Goal: Task Accomplishment & Management: Use online tool/utility

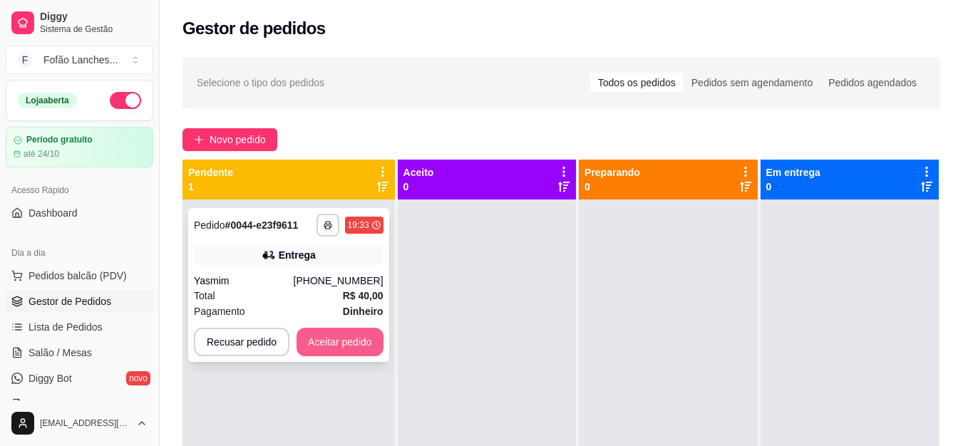
click at [351, 335] on button "Aceitar pedido" at bounding box center [340, 342] width 87 height 29
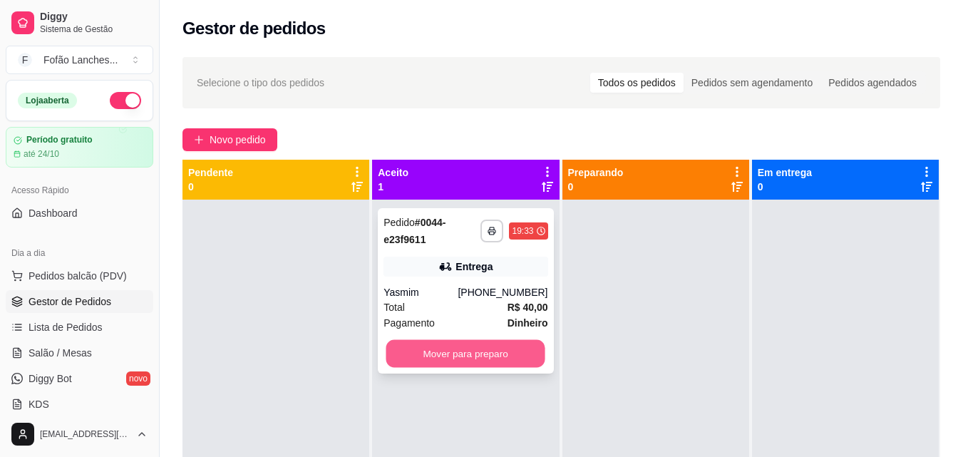
click at [473, 362] on button "Mover para preparo" at bounding box center [466, 354] width 159 height 28
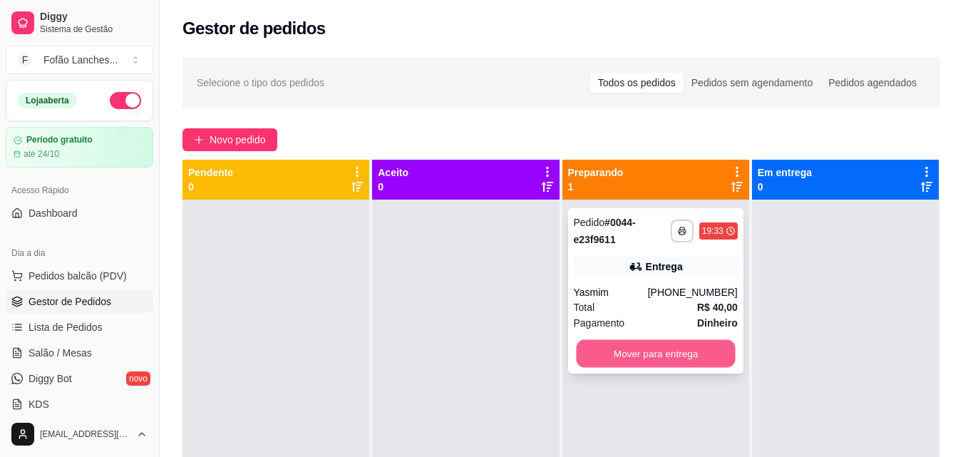
click at [680, 347] on button "Mover para entrega" at bounding box center [655, 354] width 159 height 28
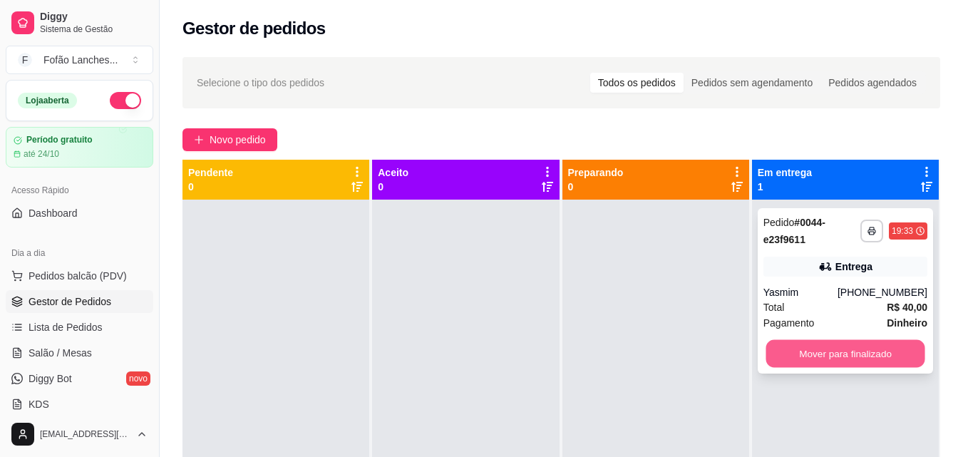
click at [812, 352] on button "Mover para finalizado" at bounding box center [845, 354] width 159 height 28
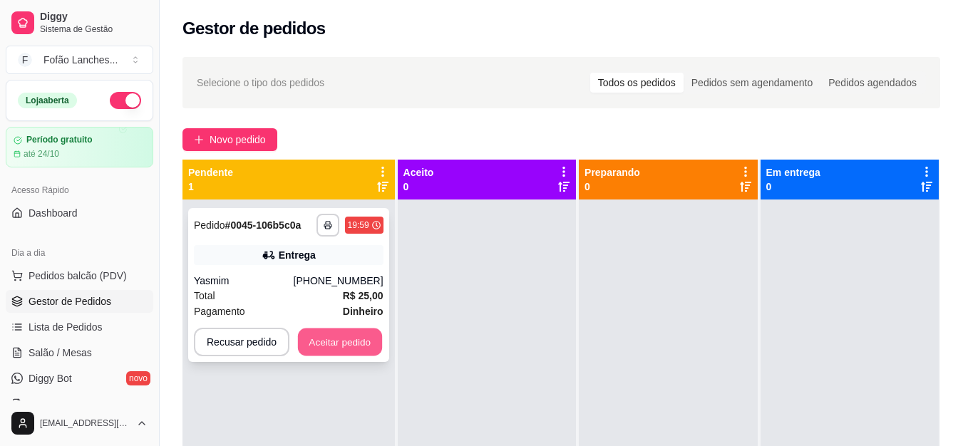
click at [353, 338] on button "Aceitar pedido" at bounding box center [340, 343] width 84 height 28
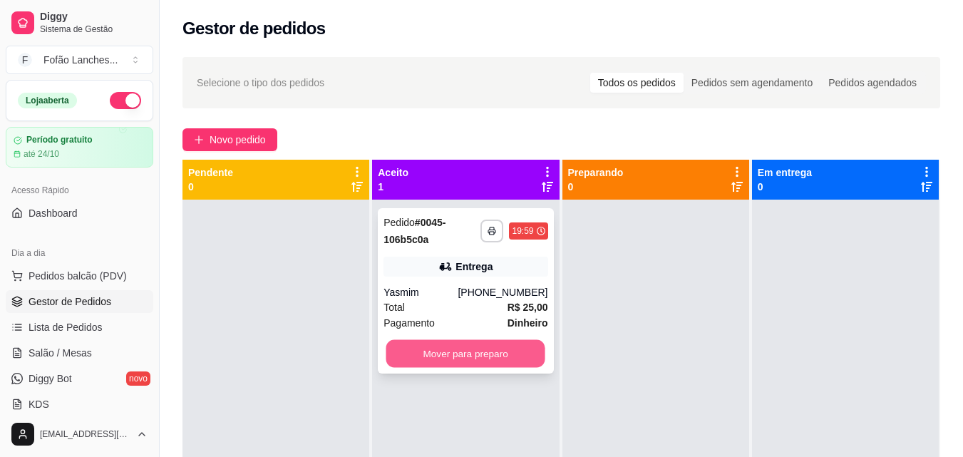
click at [465, 356] on button "Mover para preparo" at bounding box center [466, 354] width 159 height 28
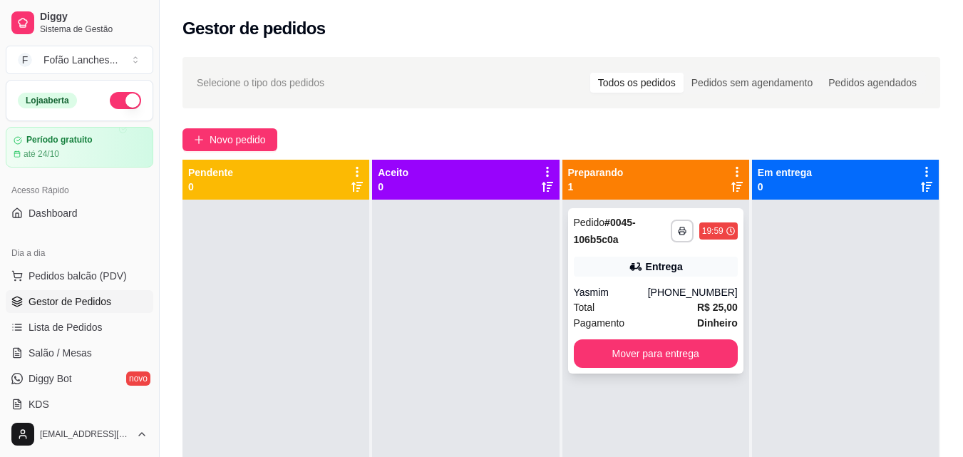
click at [630, 256] on div "**********" at bounding box center [655, 290] width 175 height 165
click at [653, 362] on button "Mover para entrega" at bounding box center [655, 354] width 159 height 28
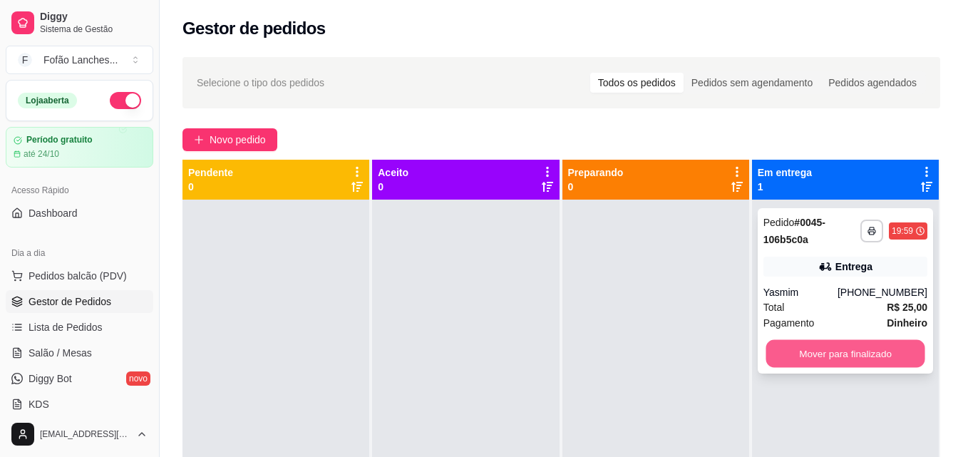
click at [818, 357] on button "Mover para finalizado" at bounding box center [845, 354] width 159 height 28
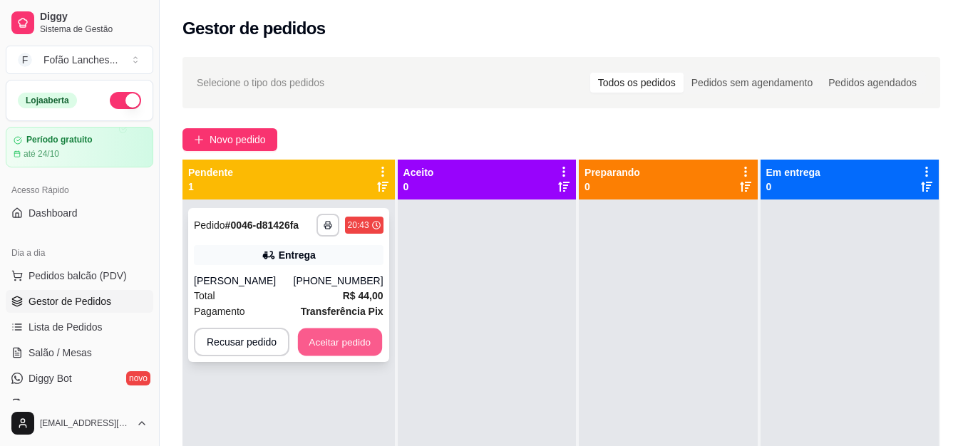
click at [329, 355] on button "Aceitar pedido" at bounding box center [340, 343] width 84 height 28
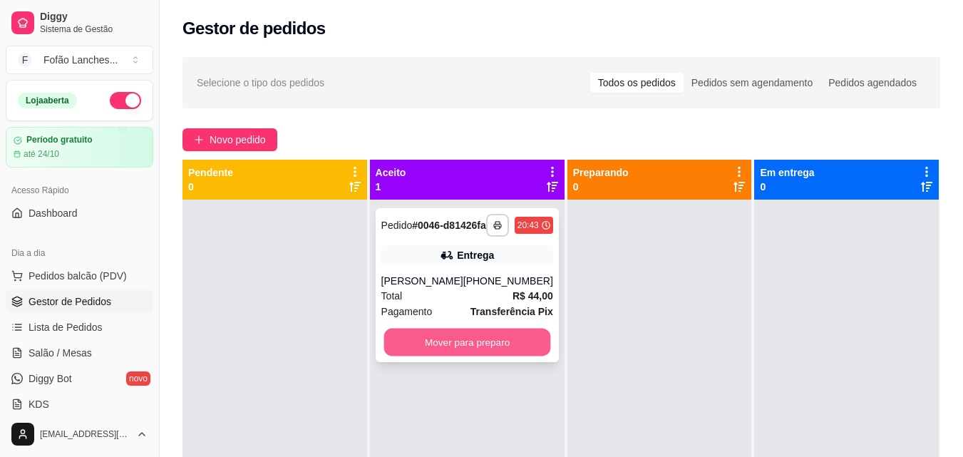
click at [467, 357] on button "Mover para preparo" at bounding box center [467, 343] width 167 height 28
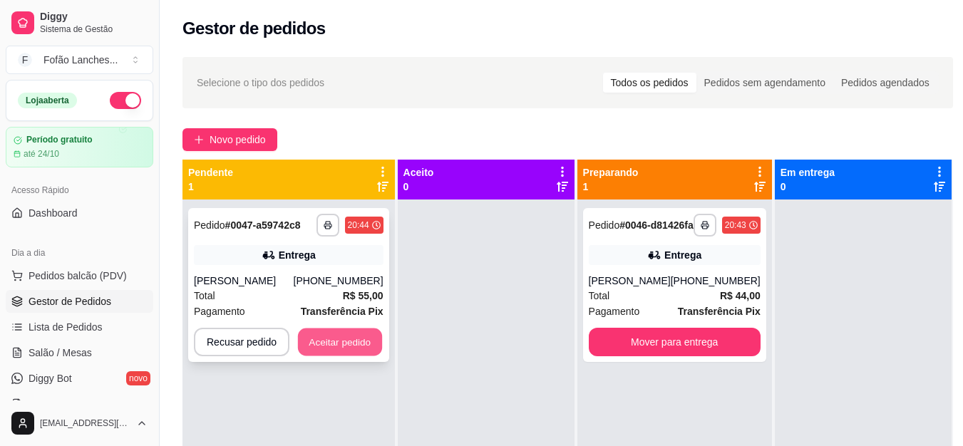
click at [333, 352] on button "Aceitar pedido" at bounding box center [340, 343] width 84 height 28
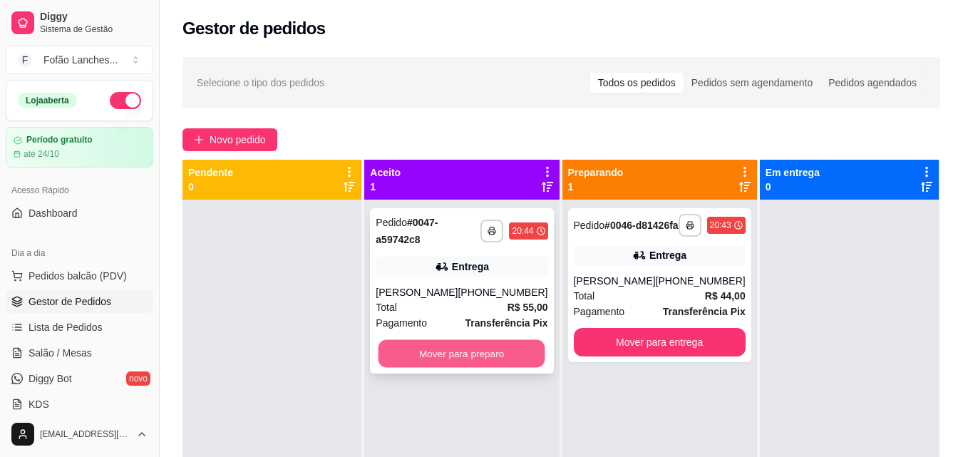
click at [469, 357] on button "Mover para preparo" at bounding box center [462, 354] width 167 height 28
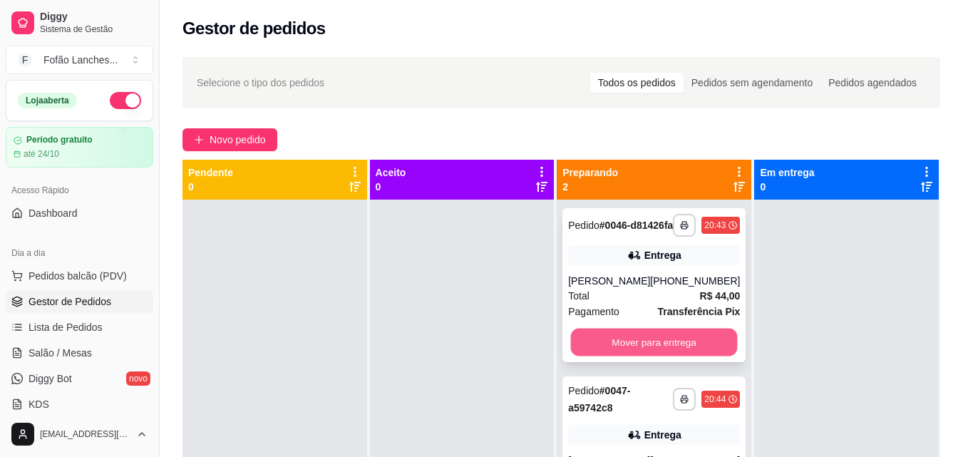
click at [687, 349] on button "Mover para entrega" at bounding box center [654, 343] width 167 height 28
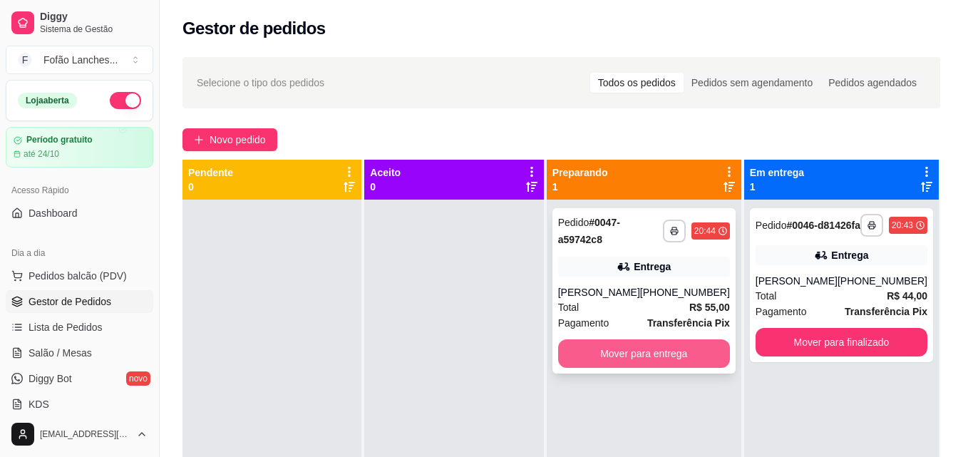
click at [683, 351] on button "Mover para entrega" at bounding box center [644, 353] width 172 height 29
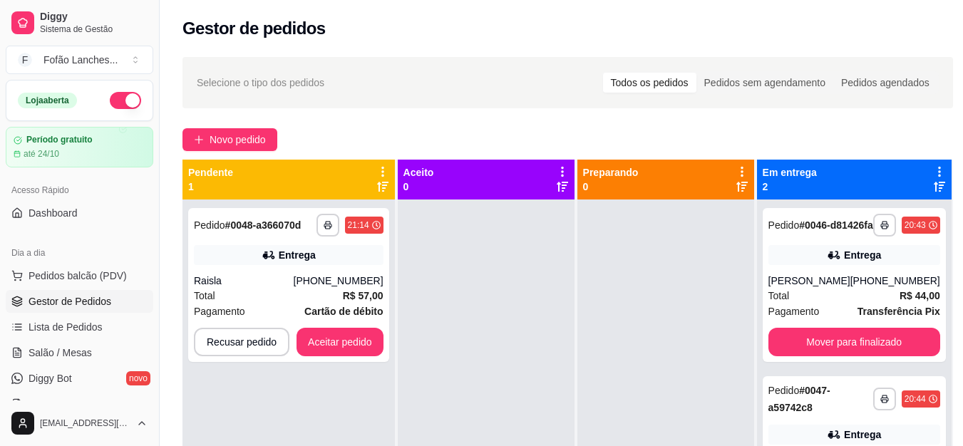
click at [533, 277] on div at bounding box center [486, 423] width 177 height 446
click at [348, 354] on button "Aceitar pedido" at bounding box center [340, 343] width 84 height 28
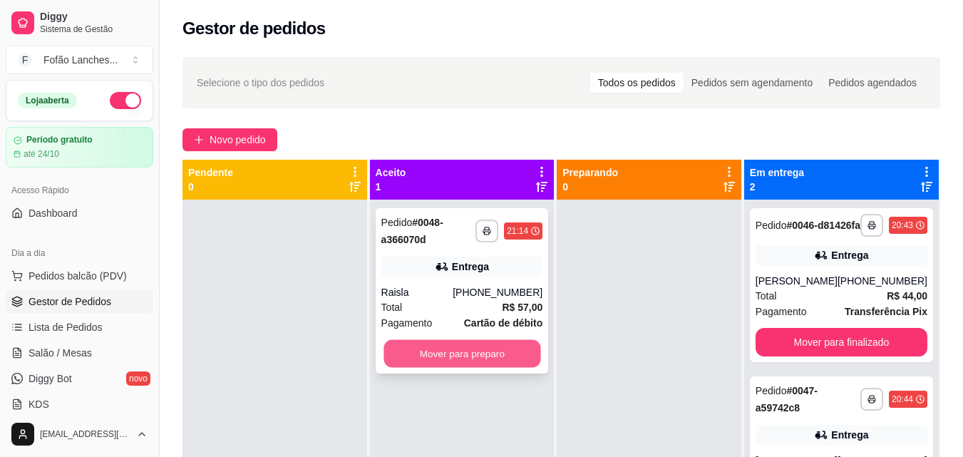
click at [470, 362] on button "Mover para preparo" at bounding box center [462, 354] width 157 height 28
